Goal: Navigation & Orientation: Go to known website

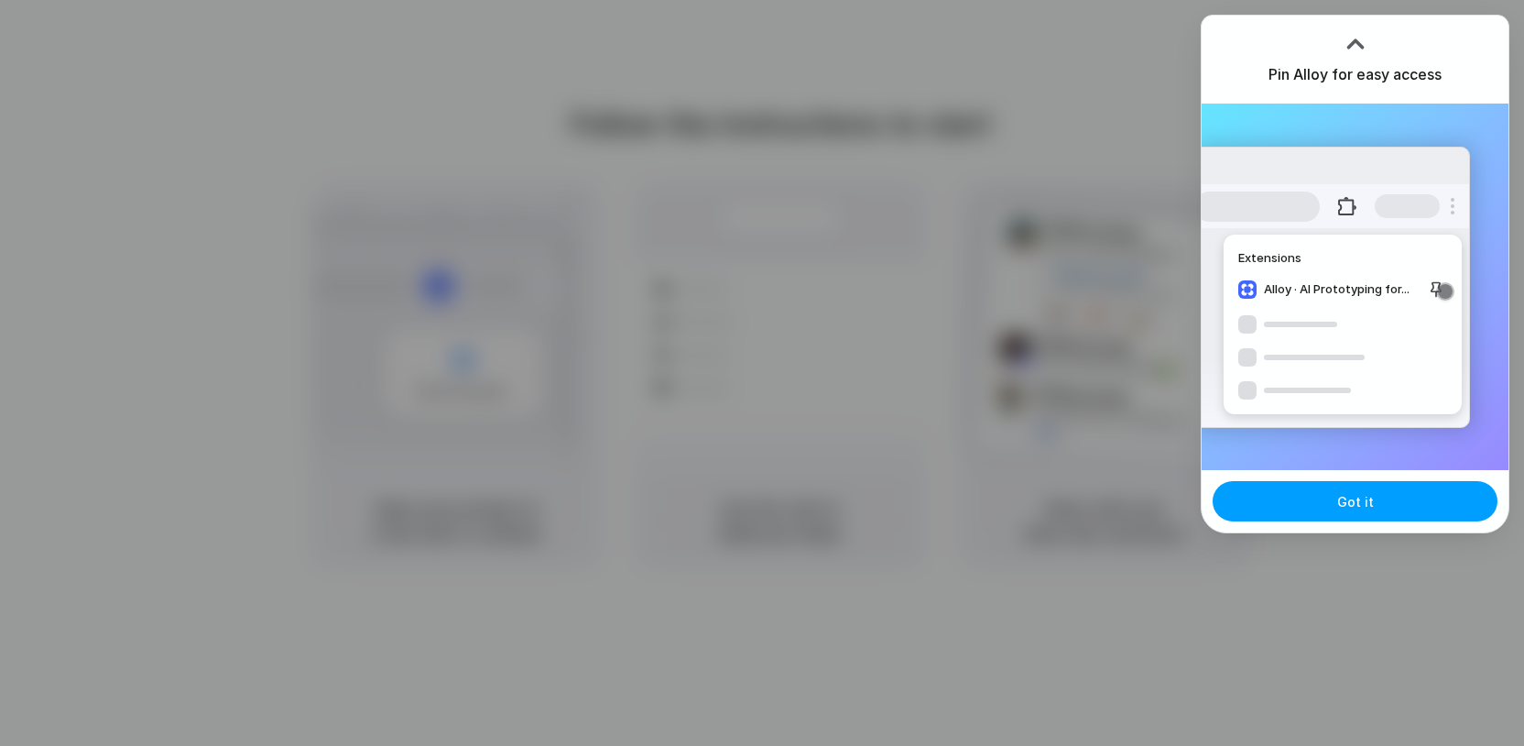
click at [1373, 519] on button "Got it" at bounding box center [1355, 501] width 285 height 40
